Goal: Task Accomplishment & Management: Complete application form

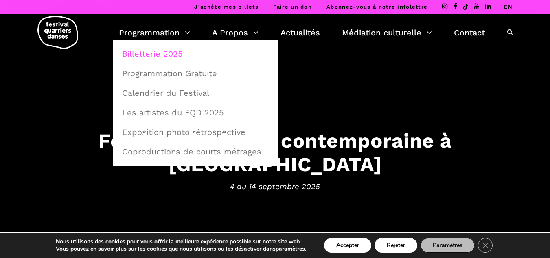
click at [153, 52] on link "Billetterie 2025" at bounding box center [195, 53] width 156 height 19
click at [162, 73] on link "Programmation Gratuite" at bounding box center [195, 73] width 156 height 19
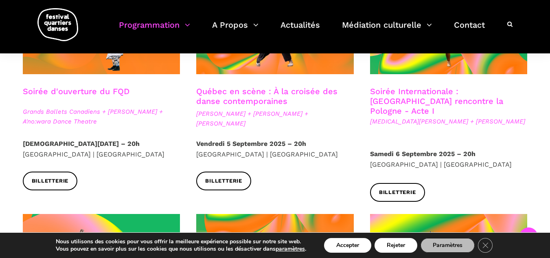
scroll to position [288, 0]
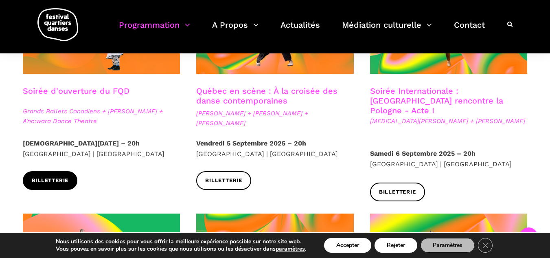
click at [39, 180] on span "Billetterie" at bounding box center [50, 180] width 37 height 9
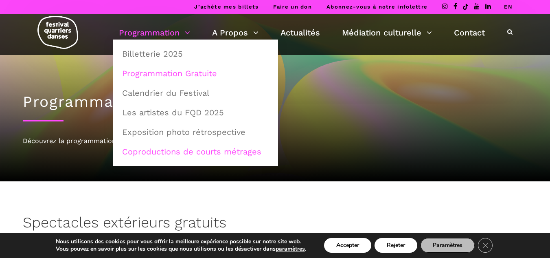
click at [179, 152] on link "Coproductions de courts métrages" at bounding box center [195, 151] width 156 height 19
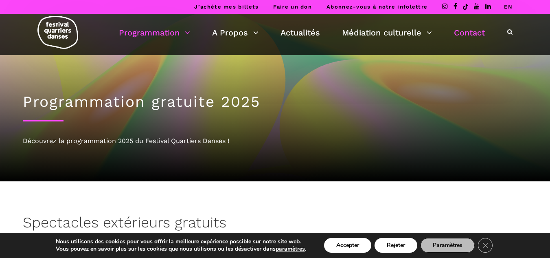
click at [467, 33] on link "Contact" at bounding box center [469, 33] width 31 height 14
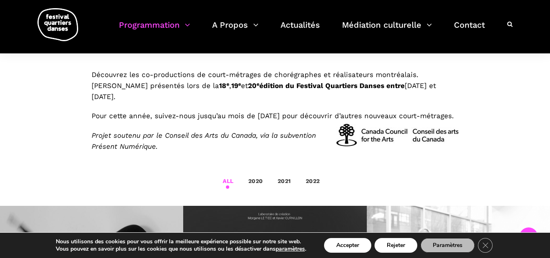
scroll to position [187, 0]
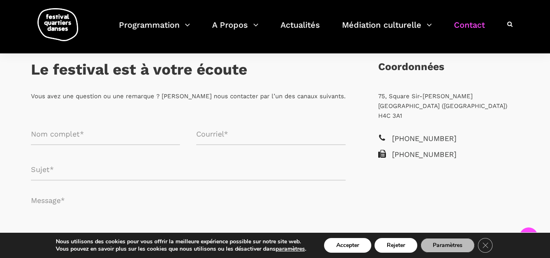
scroll to position [154, 0]
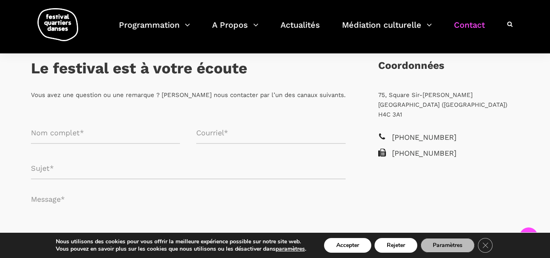
click at [85, 134] on input "Formulaire de contact" at bounding box center [106, 133] width 150 height 22
type input "[PERSON_NAME]"
type input "[PERSON_NAME][EMAIL_ADDRESS][PERSON_NAME][DOMAIN_NAME]"
click at [47, 172] on input "Formulaire de contact" at bounding box center [188, 169] width 315 height 22
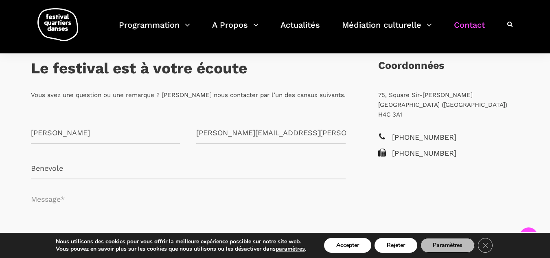
click at [46, 169] on input "Benevole" at bounding box center [188, 169] width 315 height 22
drag, startPoint x: 46, startPoint y: 169, endPoint x: 171, endPoint y: 169, distance: 125.5
click at [171, 169] on input "Benevole" at bounding box center [188, 169] width 315 height 22
type input "Benevole pour le festival?"
click at [55, 200] on textarea "Formulaire de contact" at bounding box center [188, 211] width 315 height 49
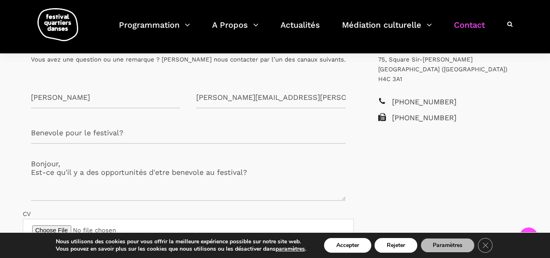
scroll to position [189, 0]
click at [273, 174] on textarea "Bonjour, Est-ce qu'il y a des opportunités d'etre benevole au festival?" at bounding box center [188, 176] width 315 height 49
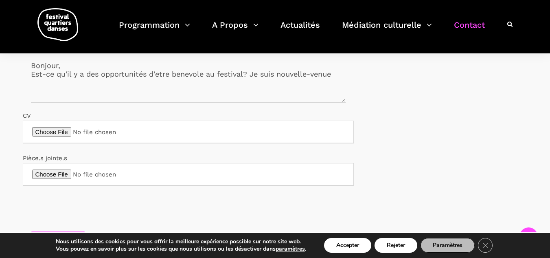
scroll to position [288, 0]
click at [337, 73] on textarea "Bonjour, Est-ce qu'il y a des opportunités d'etre benevole au festival? Je suis…" at bounding box center [188, 78] width 315 height 49
click at [196, 73] on textarea "Bonjour, Est-ce qu'il y a des opportunités d'etre benevole au festival? Je suis…" at bounding box center [188, 78] width 315 height 49
drag, startPoint x: 196, startPoint y: 73, endPoint x: 169, endPoint y: 91, distance: 32.7
click at [169, 91] on textarea "Bonjour, Est-ce qu'il y a des opportunités d'etre benevole au festival? Je suis…" at bounding box center [188, 78] width 315 height 49
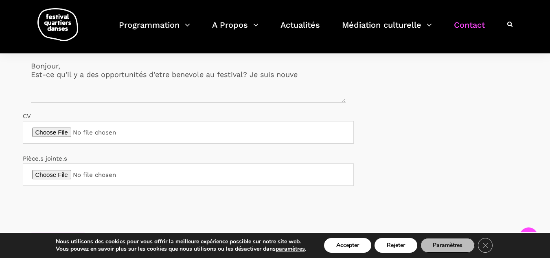
click at [301, 73] on textarea "Bonjour, Est-ce qu'il y a des opportunités d'etre benevole au festival? Je suis…" at bounding box center [188, 78] width 315 height 49
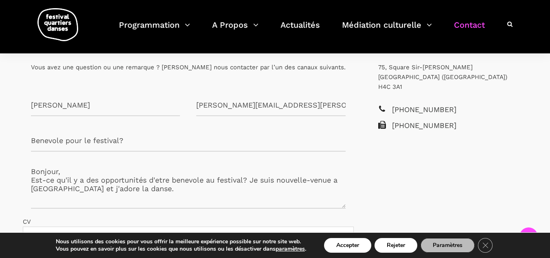
scroll to position [2, 0]
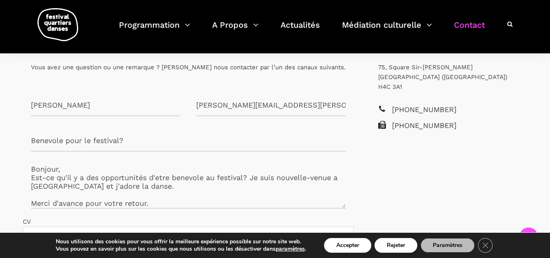
click at [173, 178] on textarea "Bonjour, Est-ce qu'il y a des opportunités d'etre benevole au festival? Je suis…" at bounding box center [188, 184] width 315 height 49
paste textarea "énévoleb"
drag, startPoint x: 238, startPoint y: 179, endPoint x: 205, endPoint y: 175, distance: 33.2
click at [205, 175] on textarea "Bonjour, Est-ce qu'il y a des opportunités d'etre bénévolebenevole au festival?…" at bounding box center [188, 184] width 315 height 49
click at [35, 185] on textarea "Bonjour, Est-ce qu'il y a des opportunités d'etre bénévole au festival? Je suis…" at bounding box center [188, 184] width 315 height 49
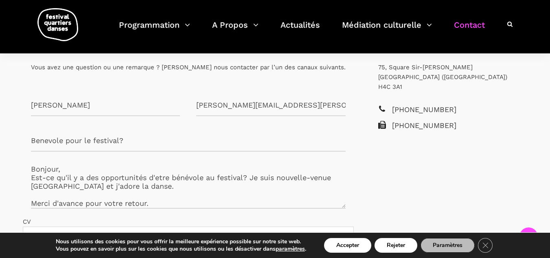
paste textarea "à"
drag, startPoint x: 206, startPoint y: 178, endPoint x: 176, endPoint y: 175, distance: 30.3
click at [176, 175] on textarea "Bonjour, Est-ce qu'il y a des opportunités d'etre bénévole au festival? Je suis…" at bounding box center [188, 184] width 315 height 49
type textarea "Bonjour, Est-ce qu'il y a des opportunités d'etre bénévole au festival? Je suis…"
click at [64, 139] on input "Benevole pour le festival?" at bounding box center [188, 141] width 315 height 22
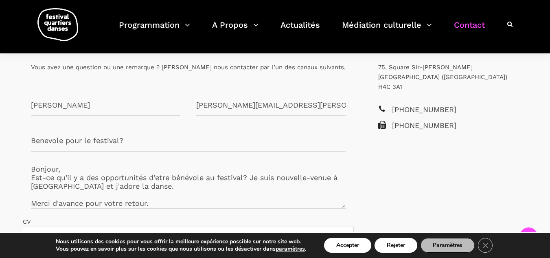
click at [64, 139] on input "Benevole pour le festival?" at bounding box center [188, 141] width 315 height 22
paste input "énévole"
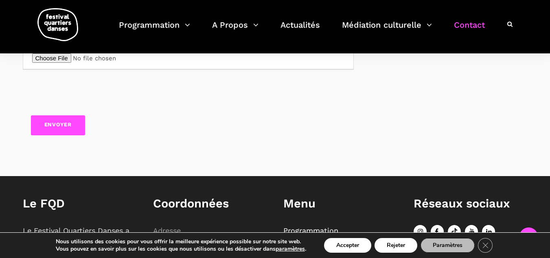
scroll to position [405, 0]
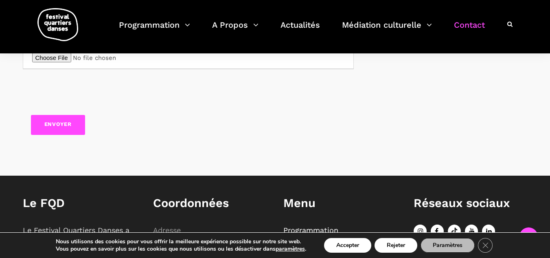
type input "Bénévole pour le festival?"
click at [56, 126] on input "Envoyer" at bounding box center [58, 125] width 55 height 20
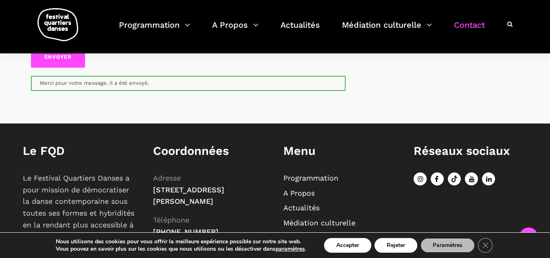
scroll to position [472, 0]
